Goal: Information Seeking & Learning: Learn about a topic

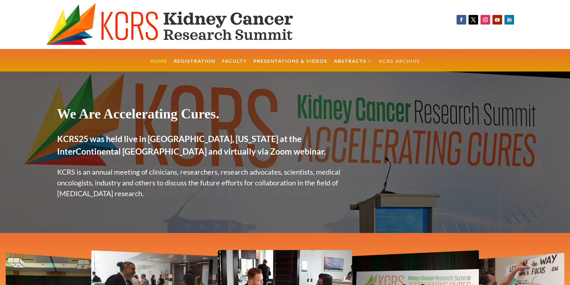
click at [396, 62] on link "KCRS Archive" at bounding box center [399, 65] width 41 height 13
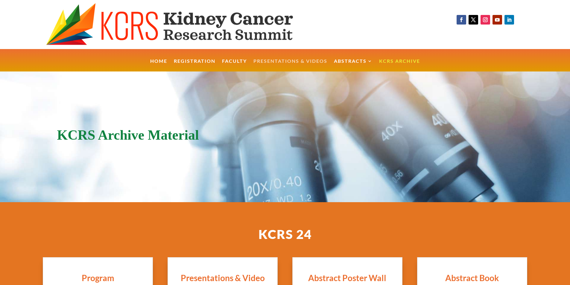
click at [319, 61] on link "Presentations & Videos" at bounding box center [290, 65] width 74 height 13
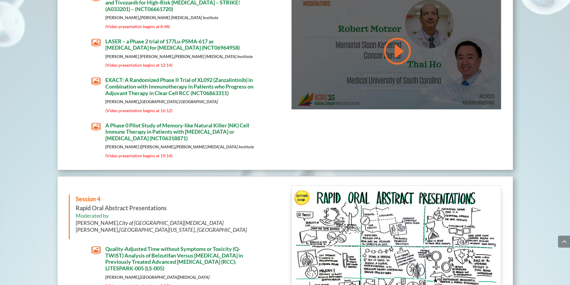
scroll to position [2659, 0]
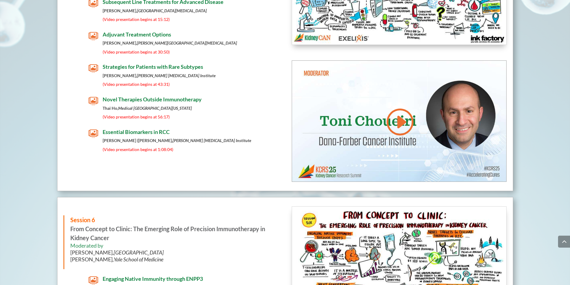
click at [167, 135] on span "Essential Biomarkers in RCC" at bounding box center [136, 132] width 67 height 7
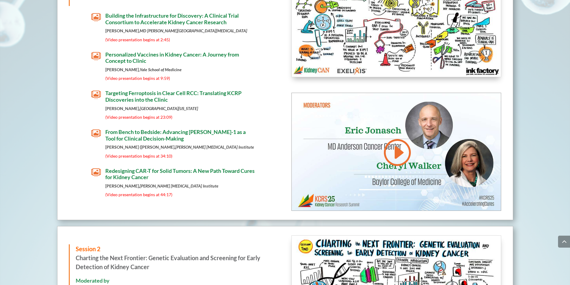
click at [133, 129] on span "From Bench to Bedside: Advancing [PERSON_NAME]-1 as a Tool for Clinical Decisio…" at bounding box center [175, 135] width 140 height 13
